Goal: Navigation & Orientation: Find specific page/section

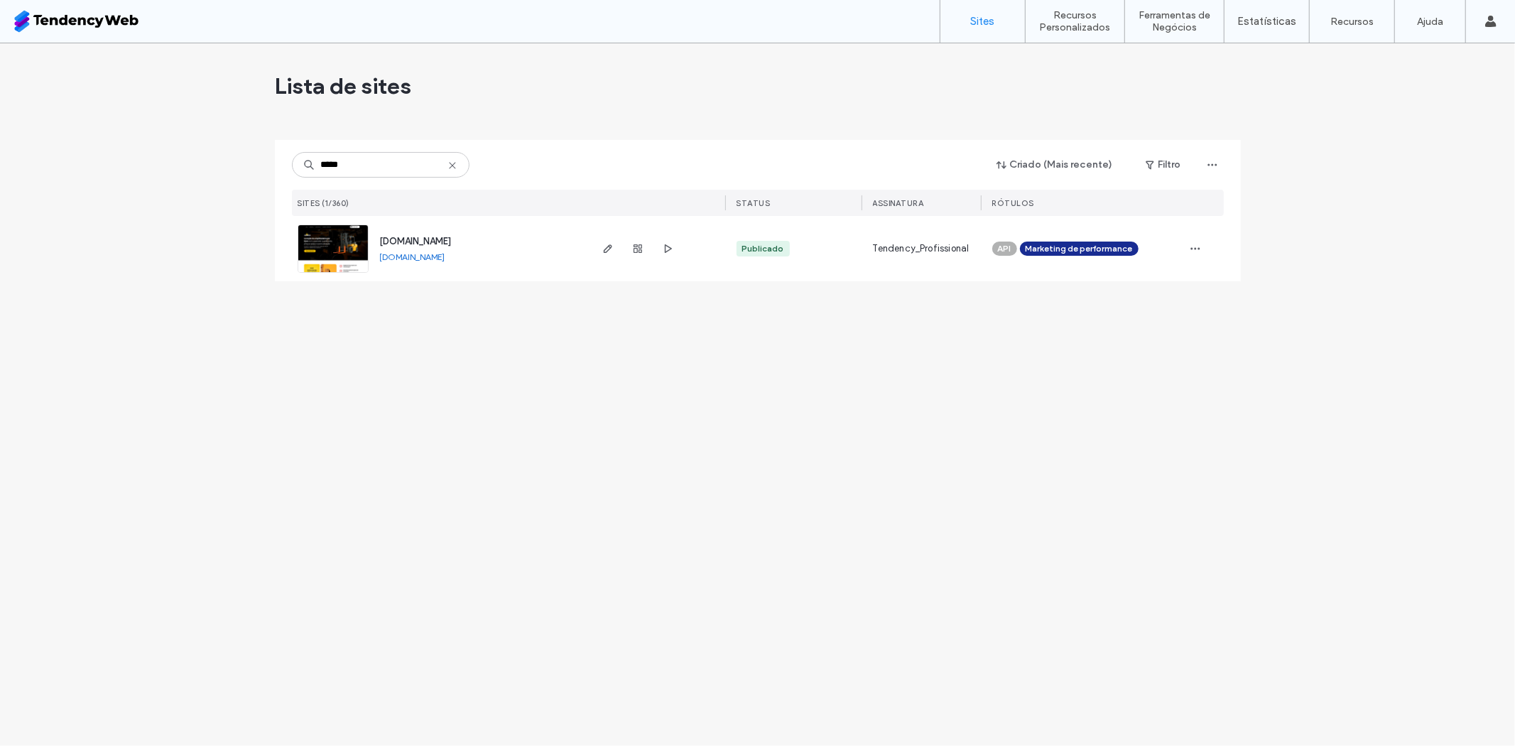
type input "*****"
click at [445, 256] on link "[DOMAIN_NAME]" at bounding box center [412, 256] width 65 height 11
click at [451, 162] on icon at bounding box center [452, 165] width 11 height 11
click at [386, 170] on input at bounding box center [381, 165] width 178 height 26
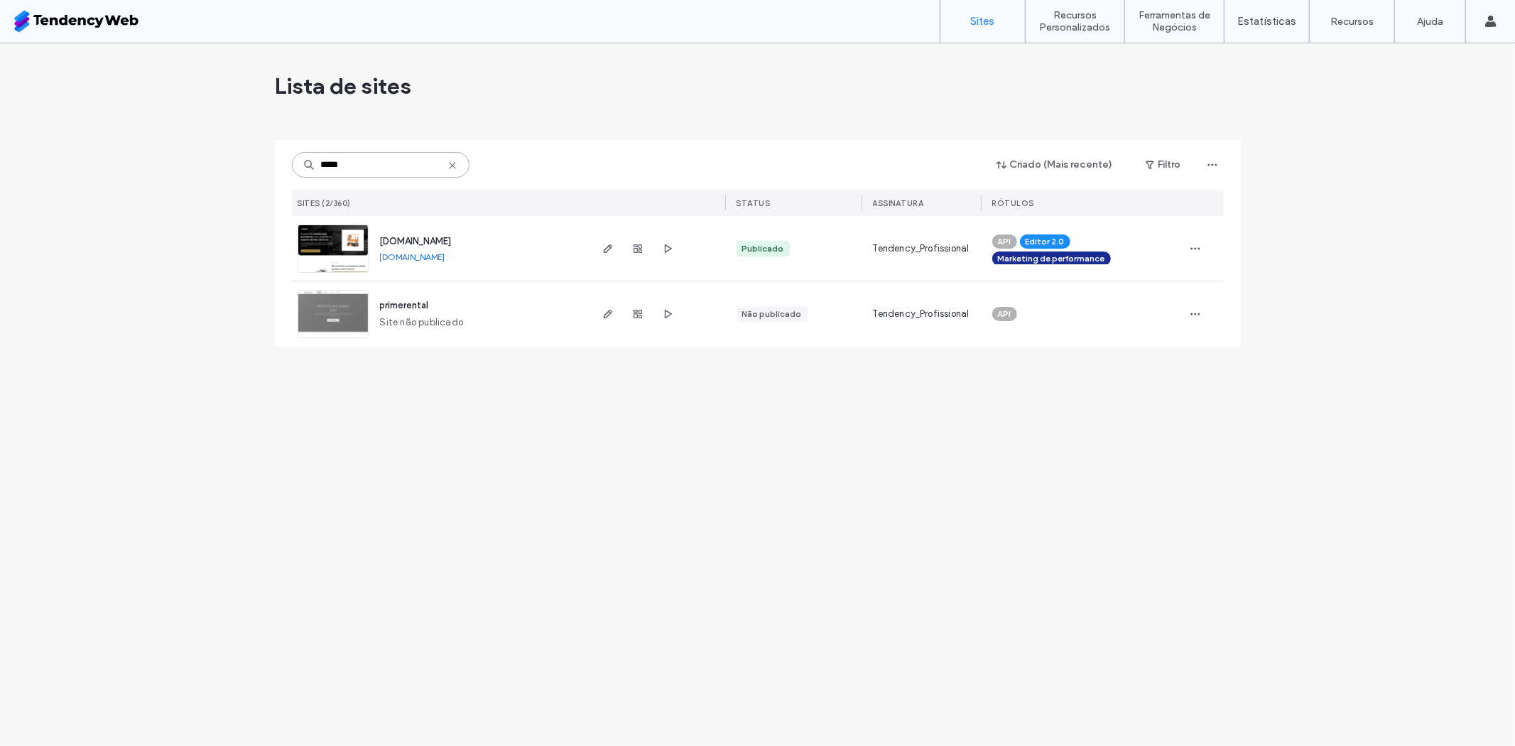
type input "*****"
click at [443, 254] on link "[DOMAIN_NAME]" at bounding box center [412, 256] width 65 height 11
click at [452, 166] on use at bounding box center [452, 165] width 6 height 6
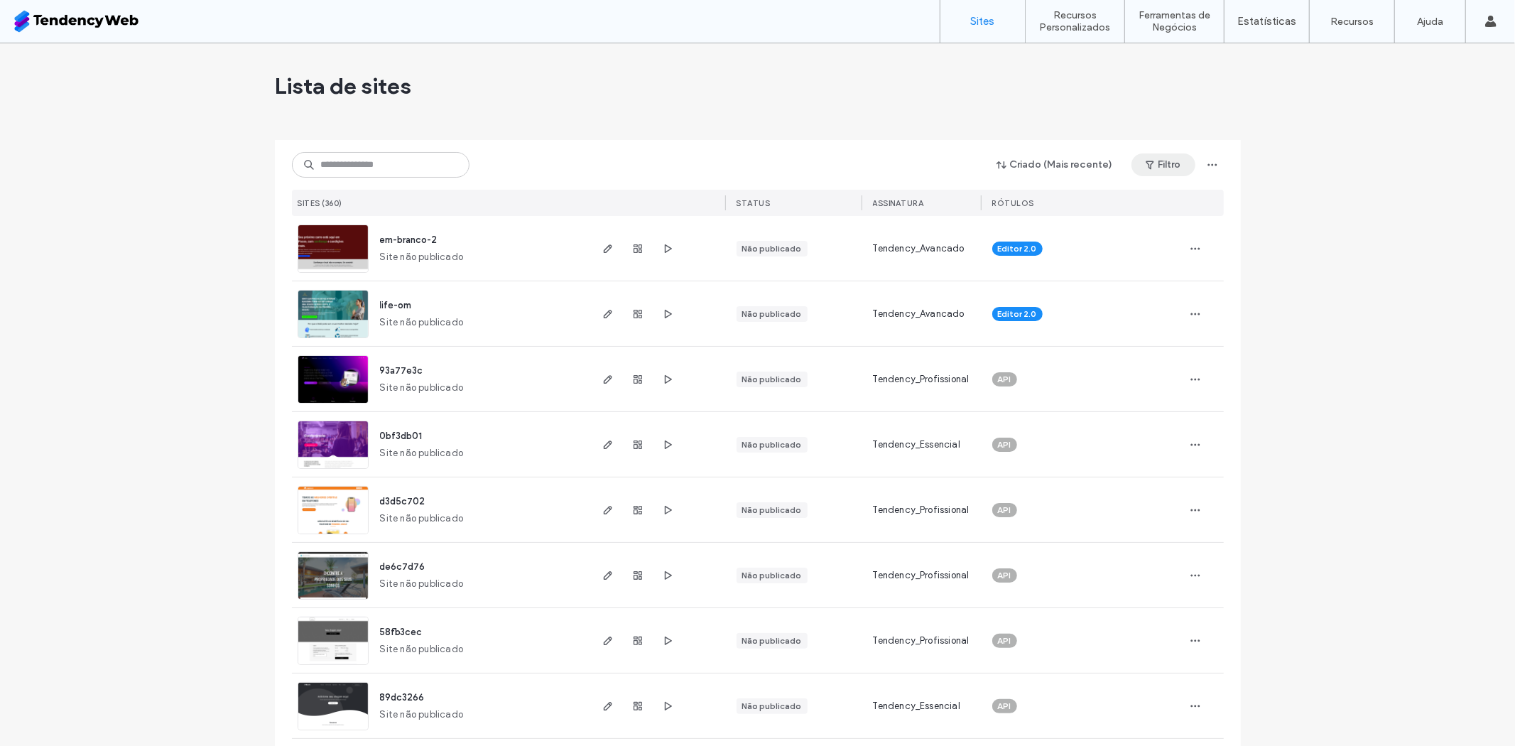
click at [1155, 161] on button "Filtro" at bounding box center [1163, 164] width 64 height 23
drag, startPoint x: 1191, startPoint y: 261, endPoint x: 1032, endPoint y: 193, distance: 172.8
click at [1127, 193] on div "Data de Criação Data da última publicação Status Comentários do site Rótulos Li…" at bounding box center [1205, 266] width 156 height 157
click at [1006, 200] on div "Publicado" at bounding box center [1050, 200] width 108 height 12
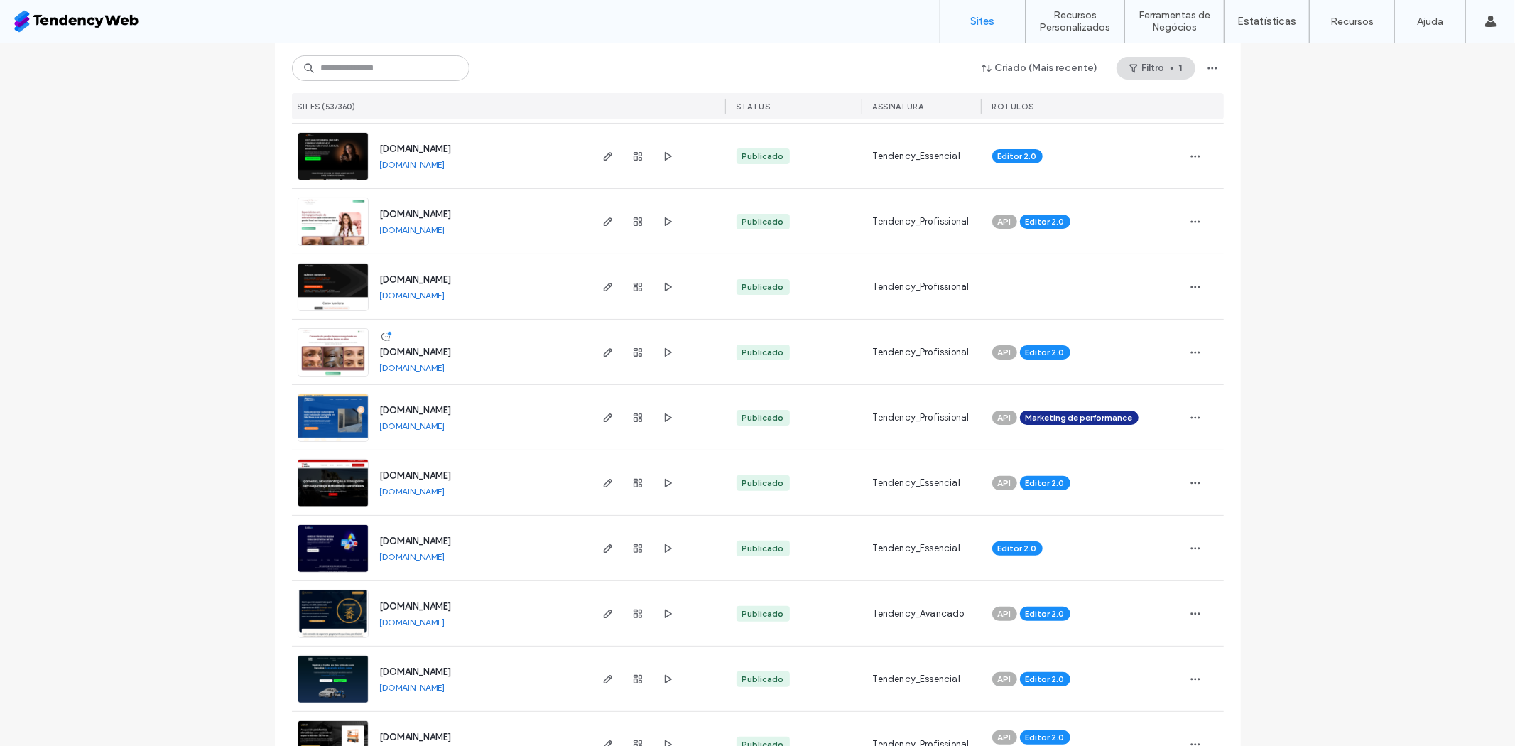
scroll to position [236, 0]
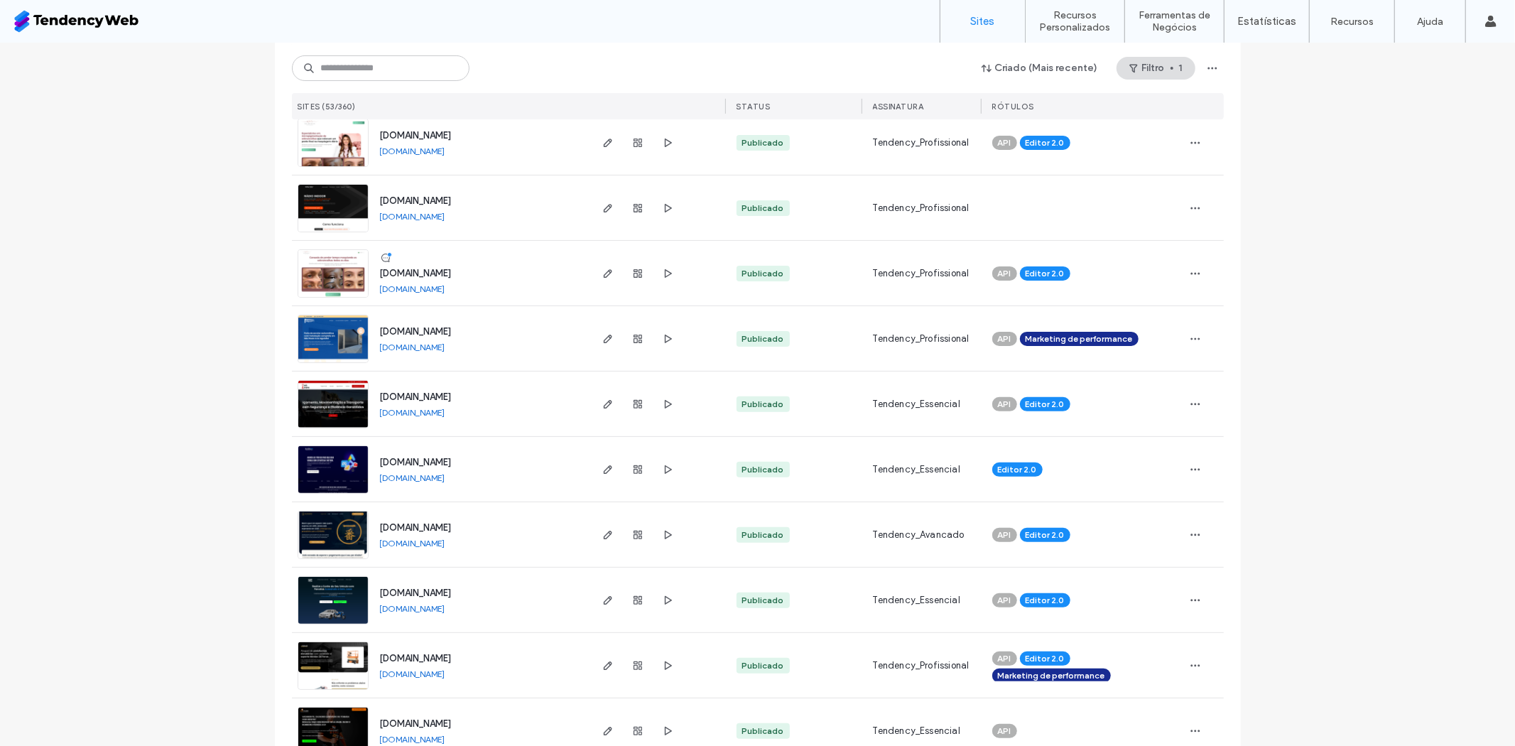
click at [422, 410] on link "[DOMAIN_NAME]" at bounding box center [412, 412] width 65 height 11
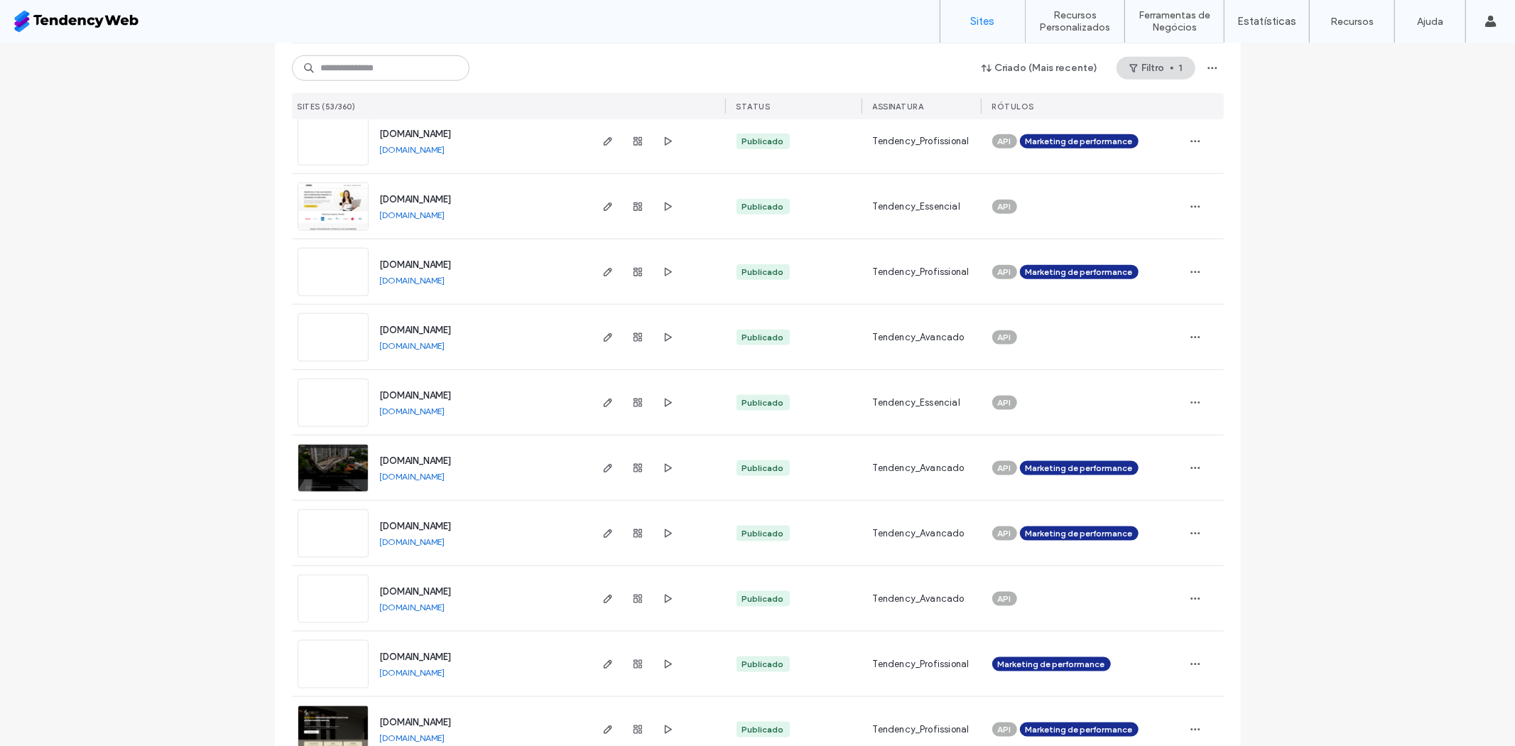
scroll to position [1420, 0]
